Goal: Find specific page/section: Find specific page/section

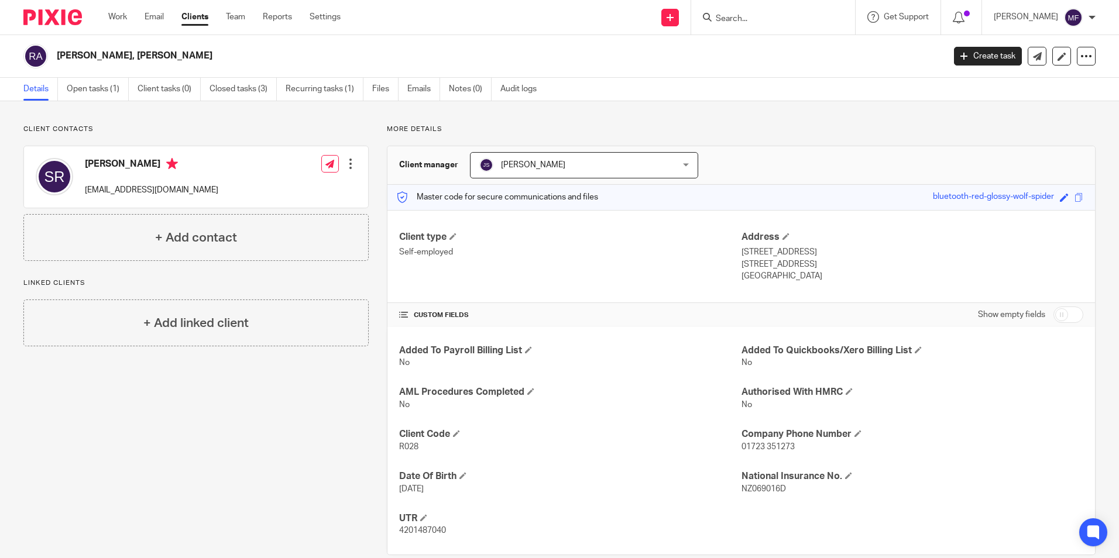
click at [772, 19] on input "Search" at bounding box center [766, 19] width 105 height 11
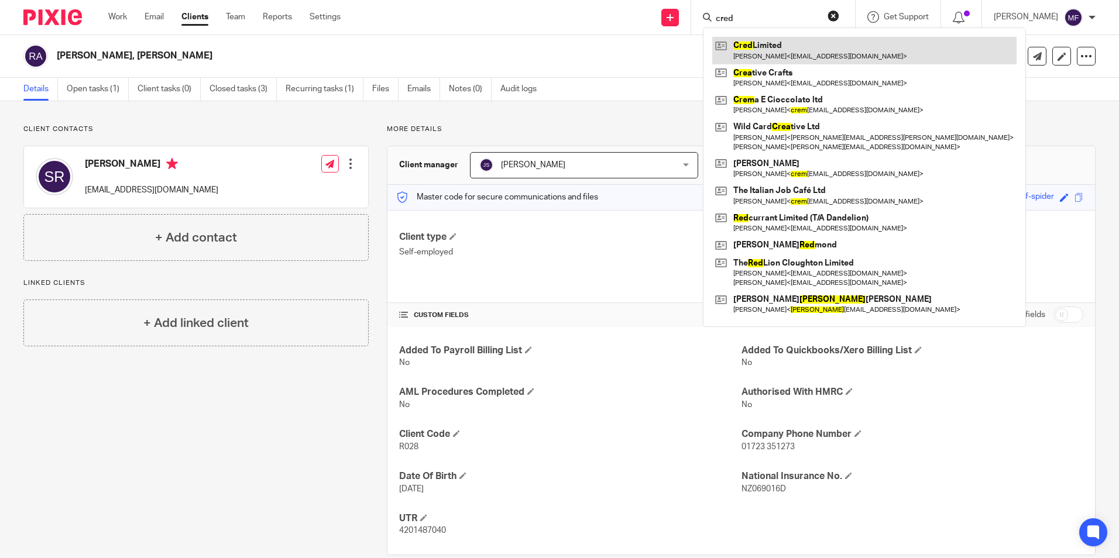
type input "cred"
click at [781, 53] on link at bounding box center [864, 50] width 304 height 27
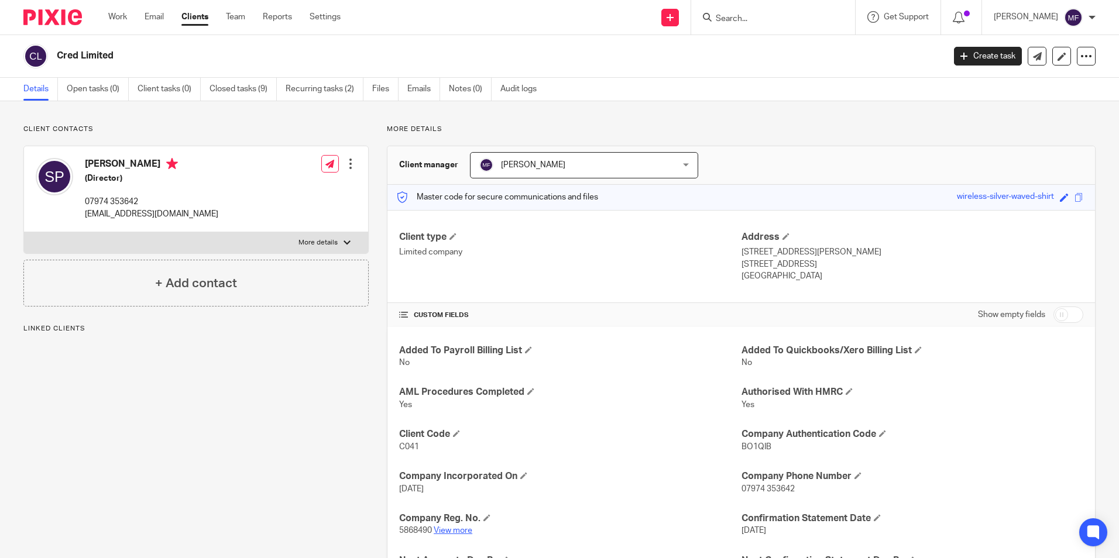
click at [445, 529] on link "View more" at bounding box center [453, 531] width 39 height 8
